Goal: Task Accomplishment & Management: Manage account settings

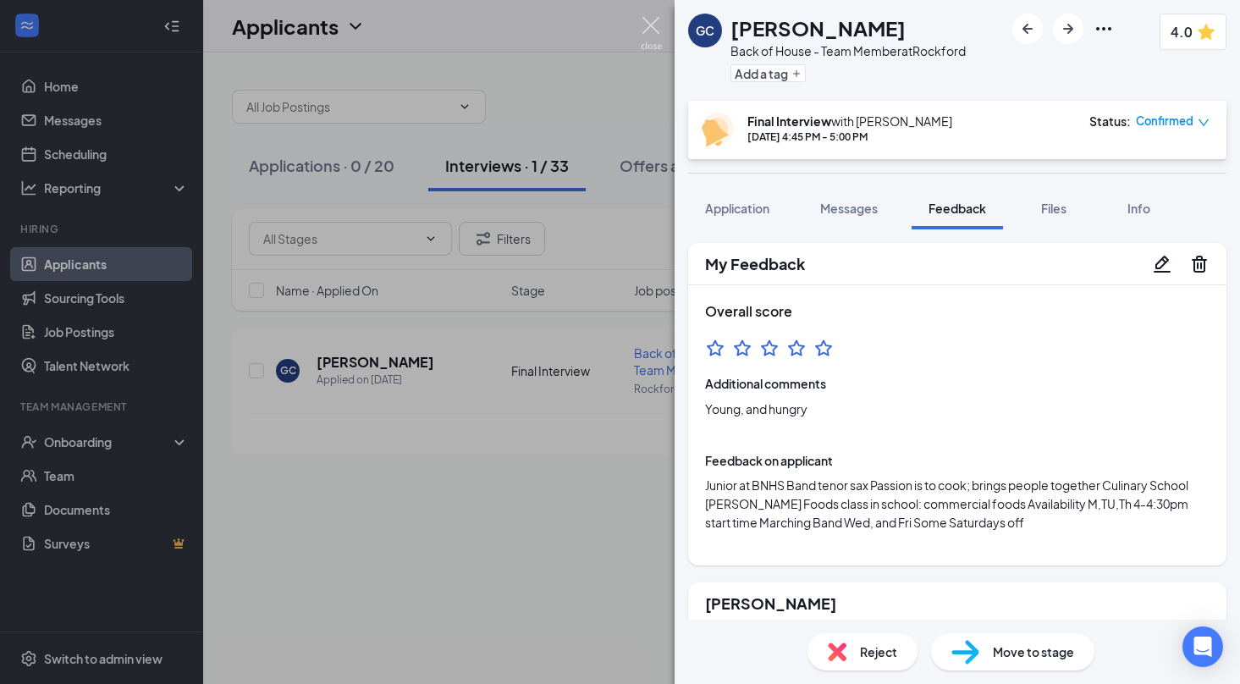
click at [647, 24] on img at bounding box center [651, 33] width 21 height 33
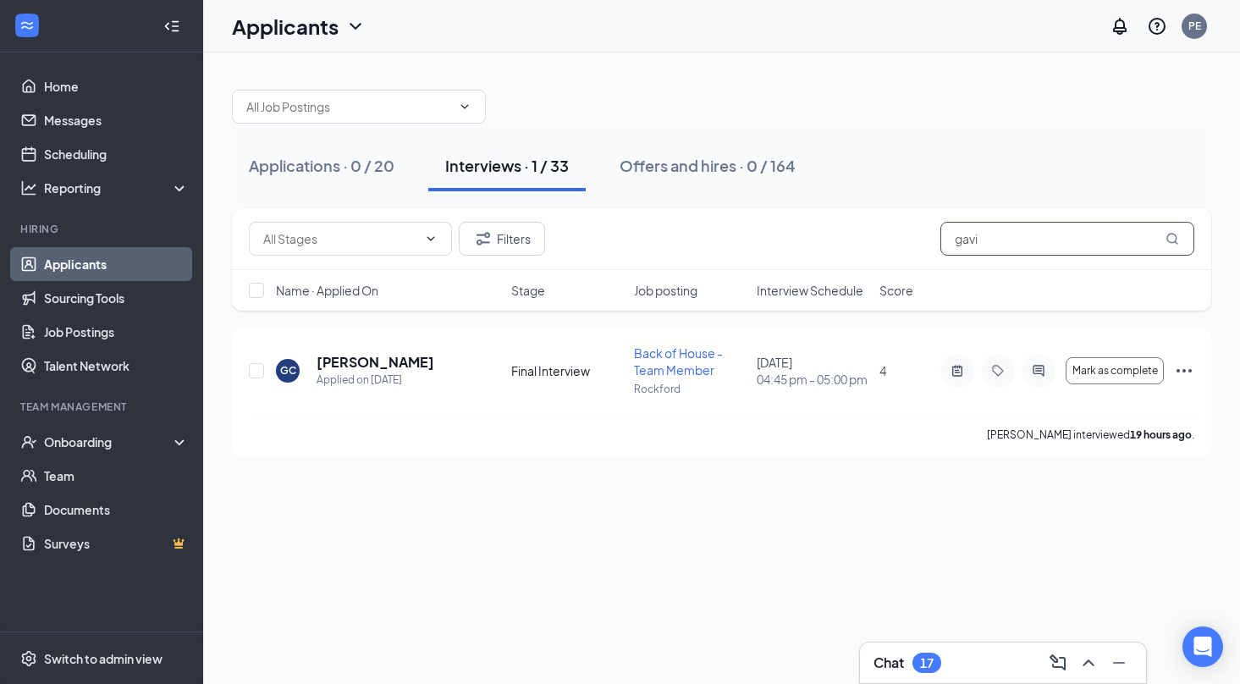
drag, startPoint x: 1062, startPoint y: 247, endPoint x: 792, endPoint y: 246, distance: 269.2
click at [792, 246] on div "Filters gavi" at bounding box center [722, 239] width 946 height 34
type input "g"
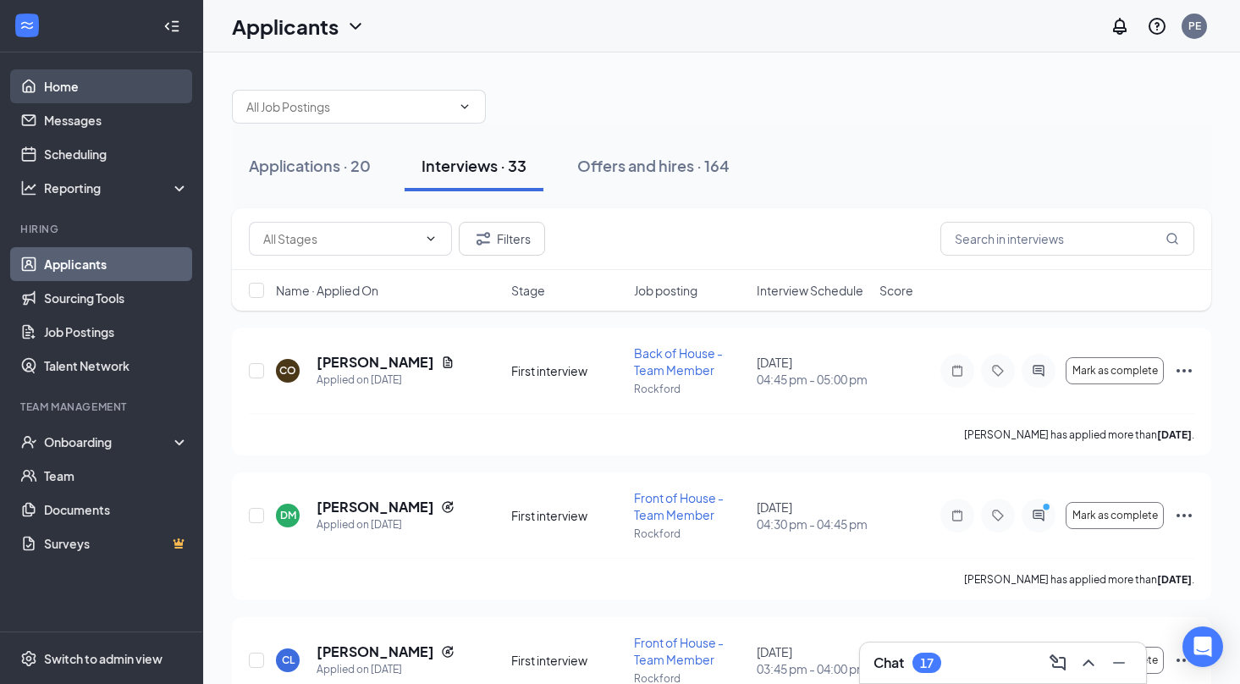
click at [108, 92] on link "Home" at bounding box center [116, 86] width 145 height 34
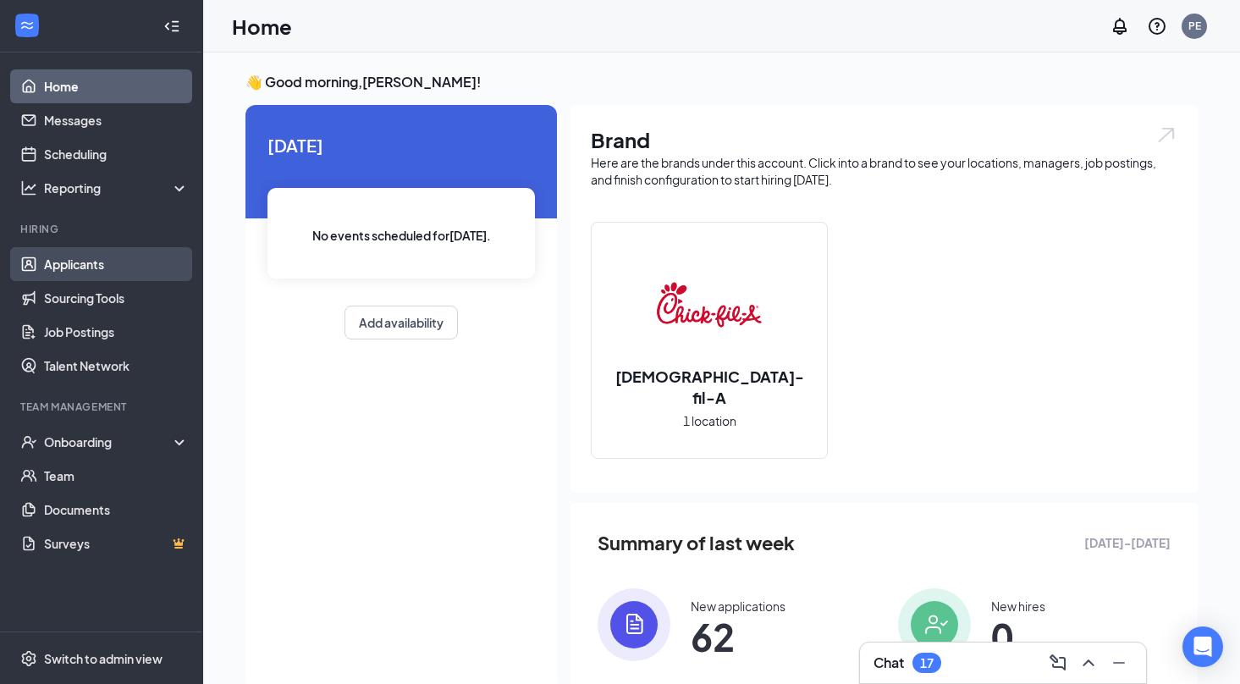
click at [93, 262] on link "Applicants" at bounding box center [116, 264] width 145 height 34
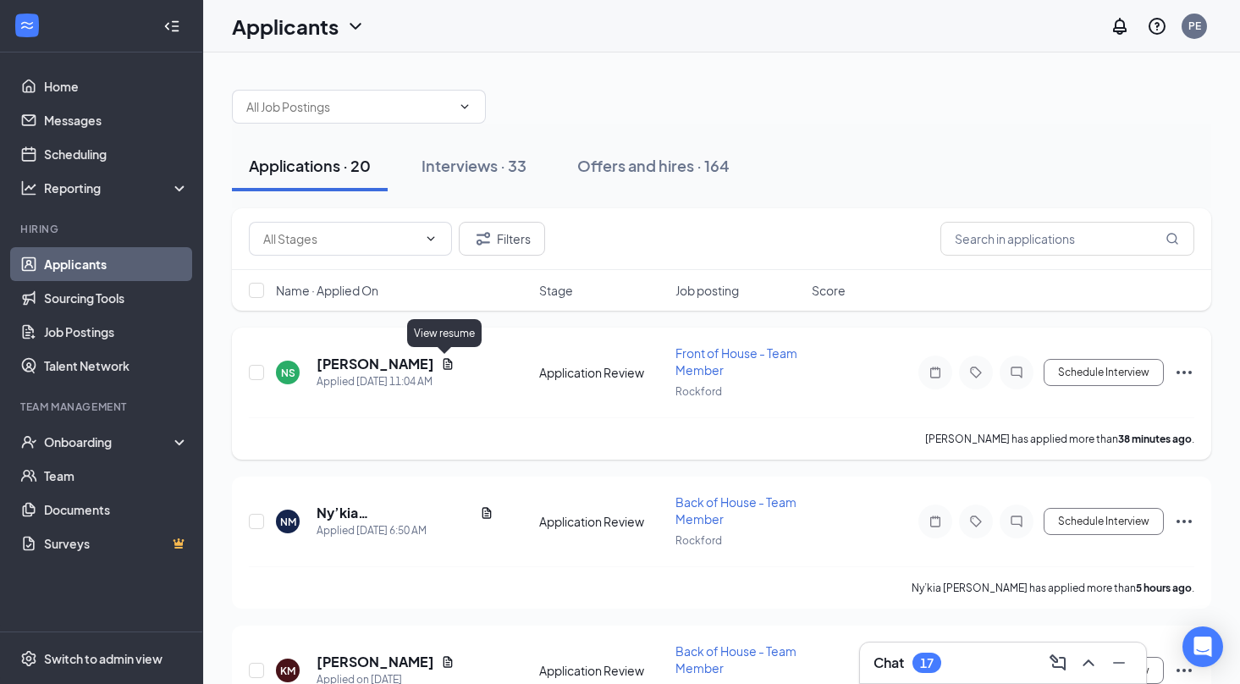
click at [444, 367] on icon "Document" at bounding box center [448, 363] width 9 height 11
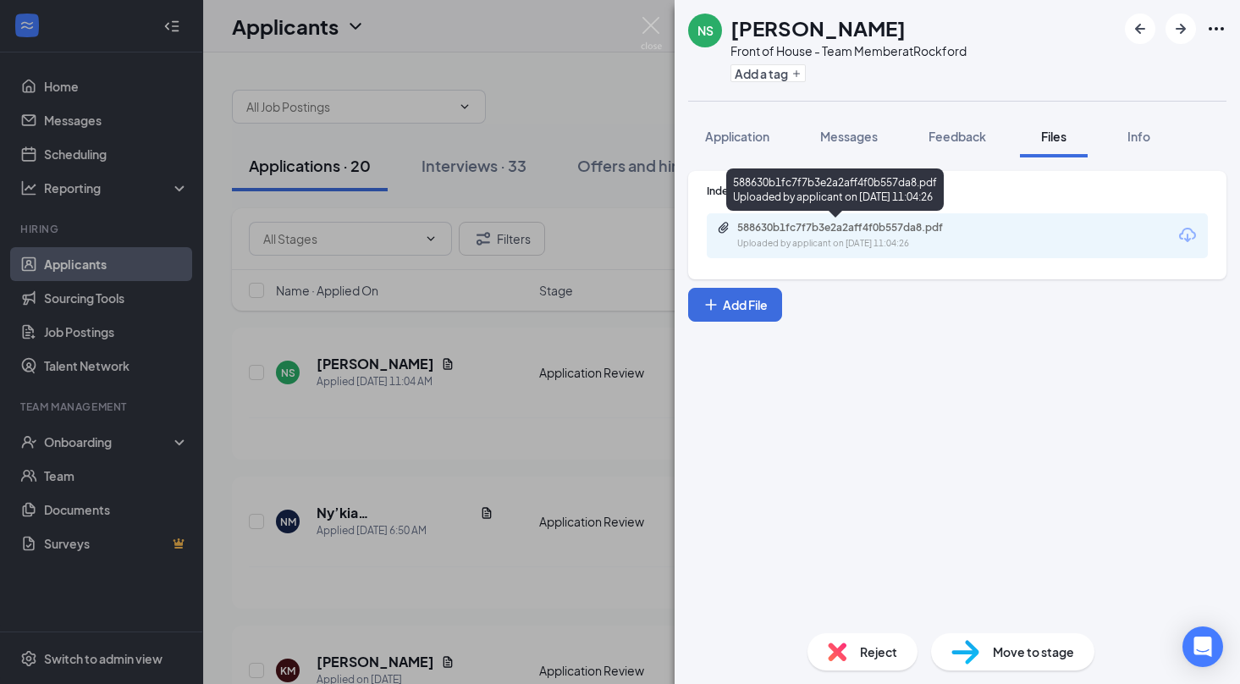
click at [952, 230] on div "588630b1fc7f7b3e2a2aff4f0b557da8.pdf" at bounding box center [855, 228] width 237 height 14
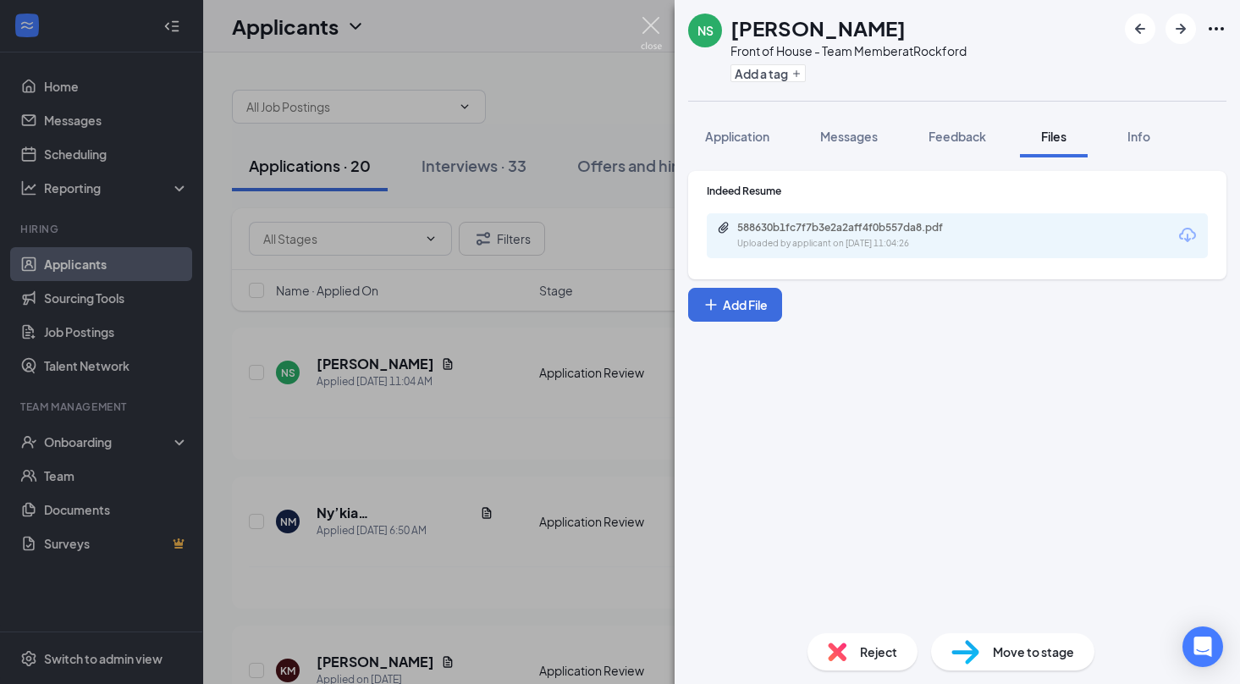
click at [649, 22] on img at bounding box center [651, 33] width 21 height 33
